Goal: Navigation & Orientation: Go to known website

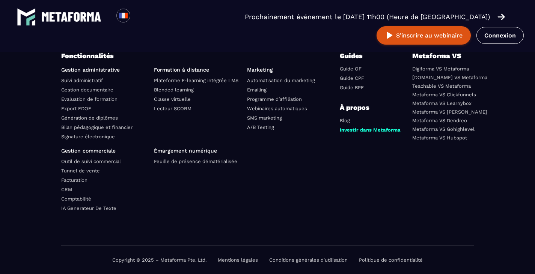
scroll to position [2686, 0]
click at [358, 129] on link "Investir dans Metaforma" at bounding box center [370, 130] width 61 height 6
click at [177, 110] on link "Lecteur SCORM" at bounding box center [173, 109] width 38 height 6
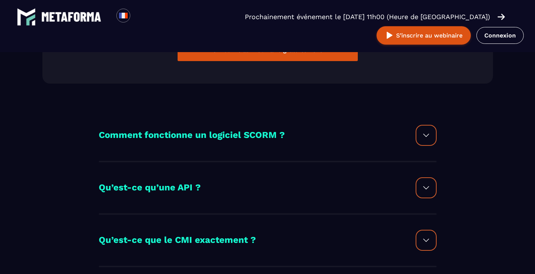
scroll to position [788, 0]
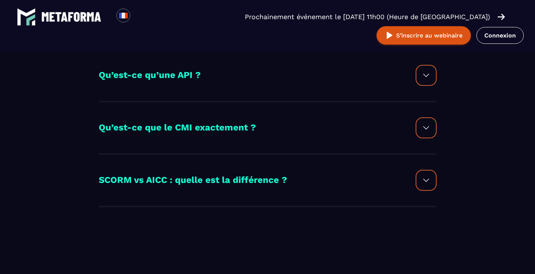
click at [428, 71] on img at bounding box center [425, 75] width 9 height 9
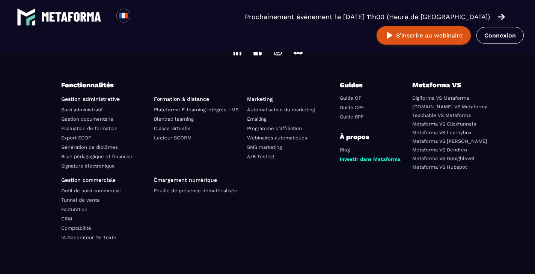
scroll to position [1223, 0]
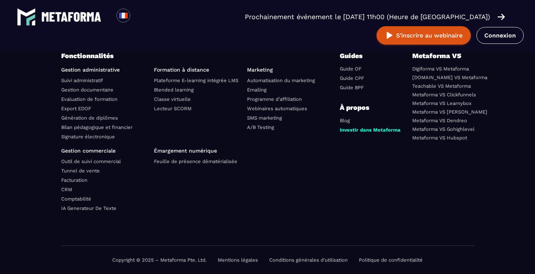
click at [352, 68] on link "Guide OF" at bounding box center [351, 69] width 22 height 6
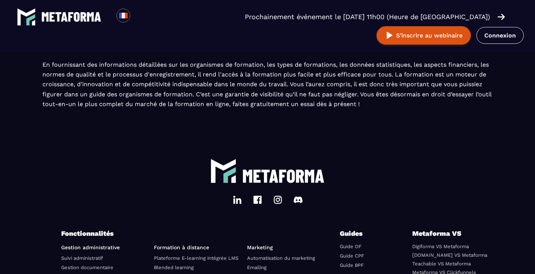
scroll to position [1313, 0]
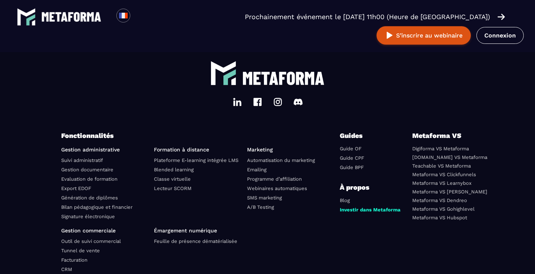
click at [444, 183] on link "Metaforma VS Learnybox" at bounding box center [441, 183] width 59 height 6
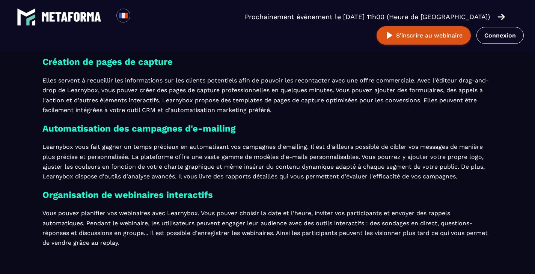
scroll to position [600, 0]
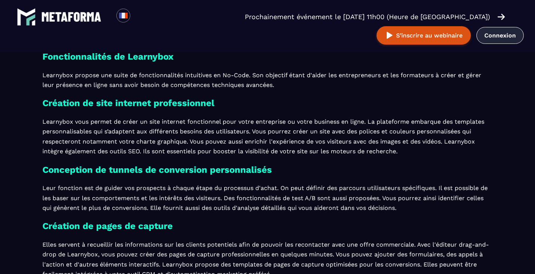
click at [476, 40] on link "Connexion" at bounding box center [499, 35] width 47 height 17
